Goal: Information Seeking & Learning: Learn about a topic

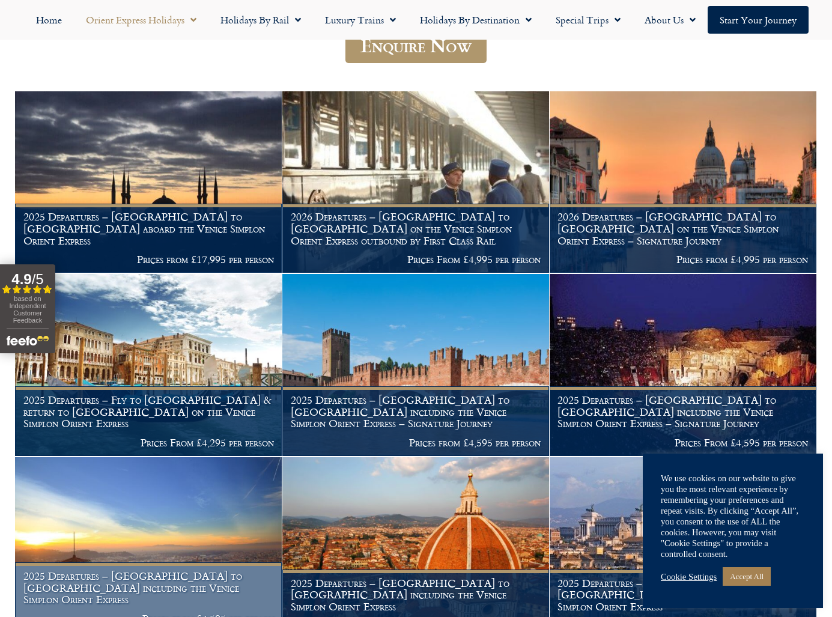
scroll to position [382, 0]
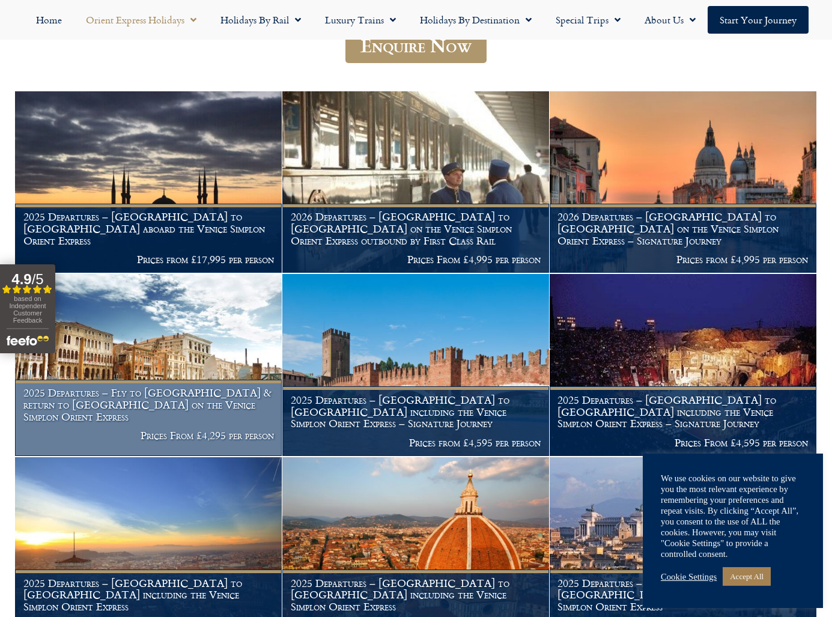
click at [178, 392] on h1 "2025 Departures – Fly to [GEOGRAPHIC_DATA] & return to [GEOGRAPHIC_DATA] on the…" at bounding box center [148, 404] width 251 height 35
click at [180, 395] on h1 "2025 Departures – Fly to [GEOGRAPHIC_DATA] & return to [GEOGRAPHIC_DATA] on the…" at bounding box center [148, 404] width 251 height 35
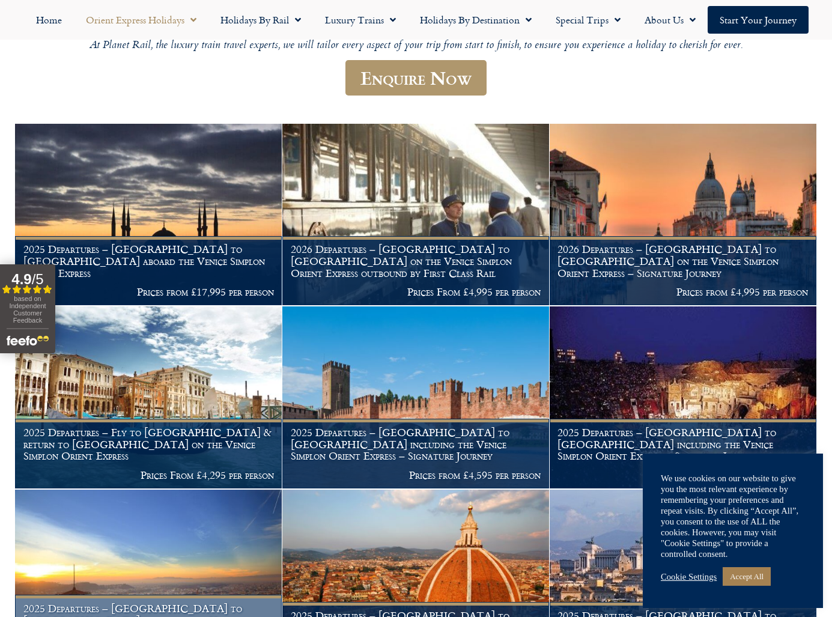
scroll to position [347, 0]
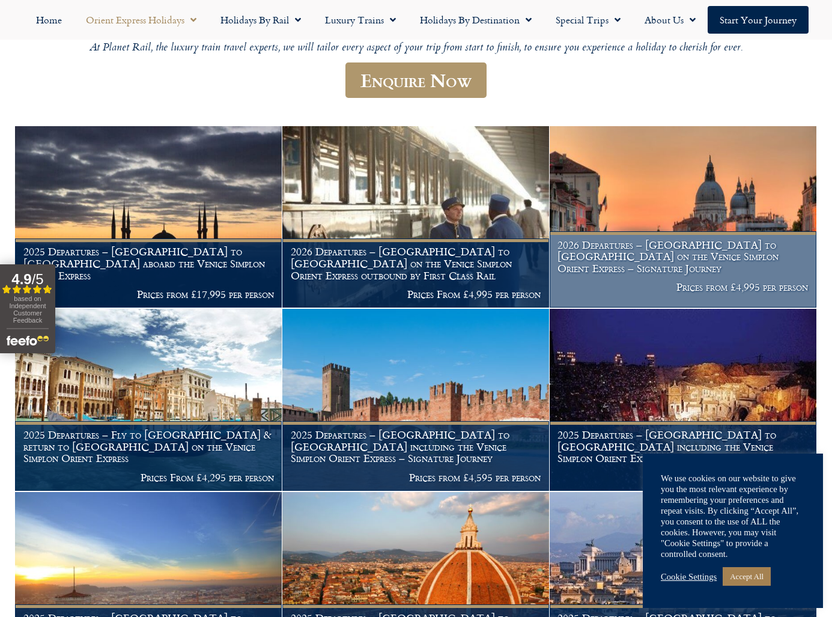
click at [674, 248] on h1 "2026 Departures – [GEOGRAPHIC_DATA] to [GEOGRAPHIC_DATA] on the Venice Simplon …" at bounding box center [683, 256] width 251 height 35
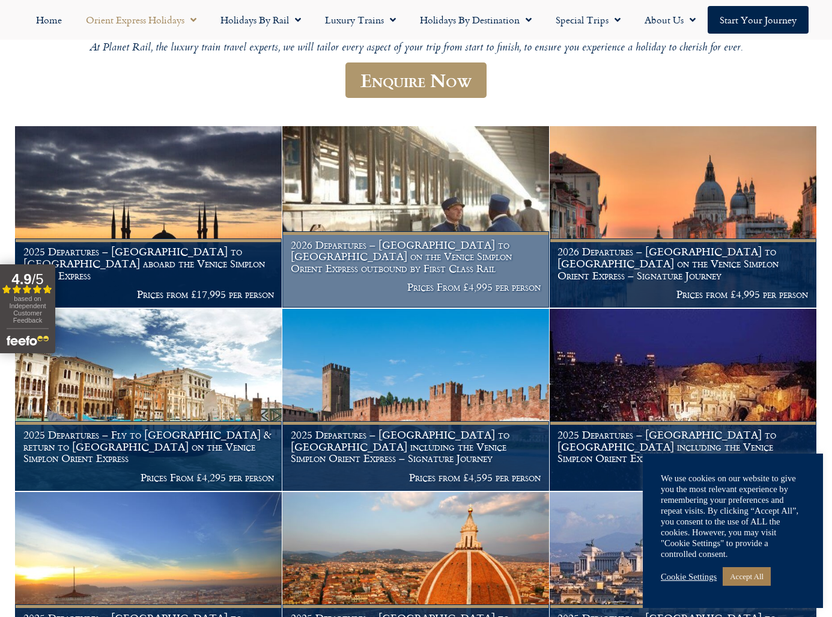
click at [385, 239] on h1 "2026 Departures – [GEOGRAPHIC_DATA] to [GEOGRAPHIC_DATA] on the Venice Simplon …" at bounding box center [416, 256] width 251 height 35
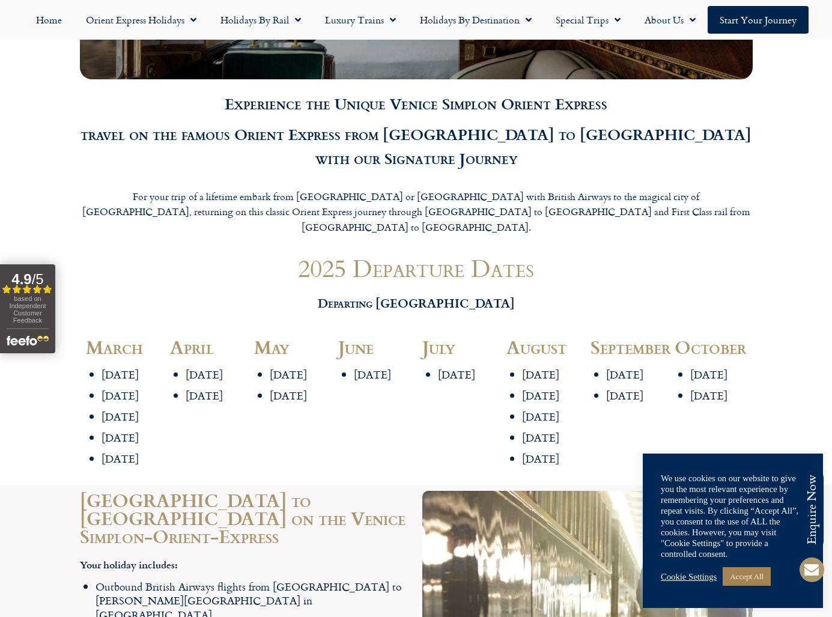
scroll to position [1256, 0]
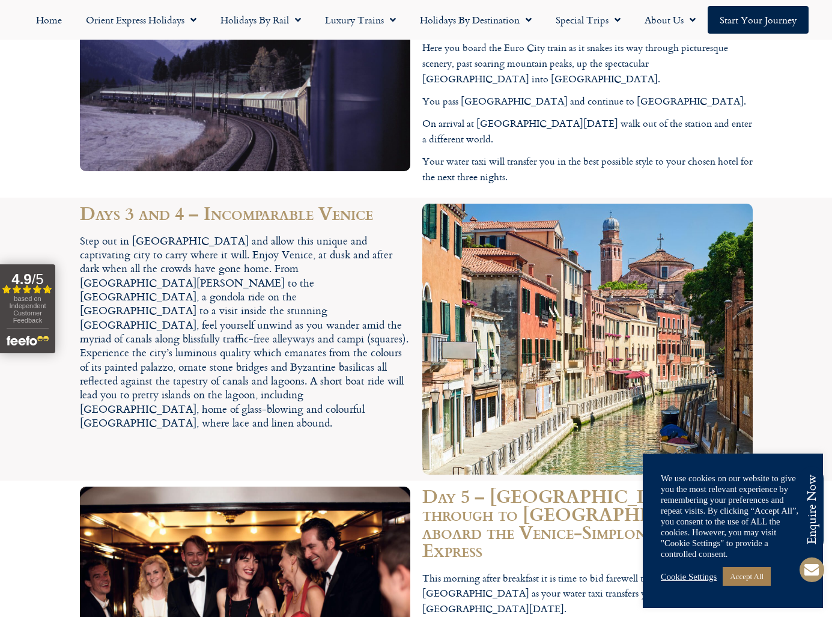
scroll to position [2676, 0]
